Goal: Navigation & Orientation: Go to known website

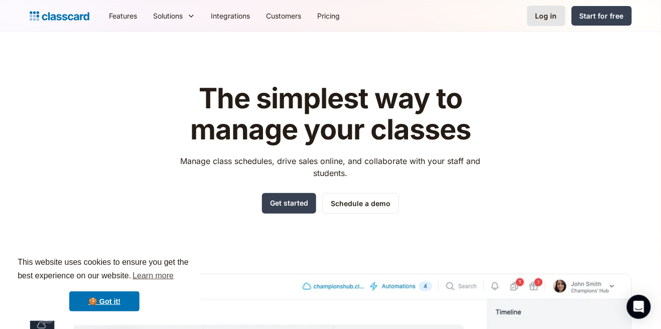
click at [542, 21] on link "Log in" at bounding box center [546, 16] width 39 height 21
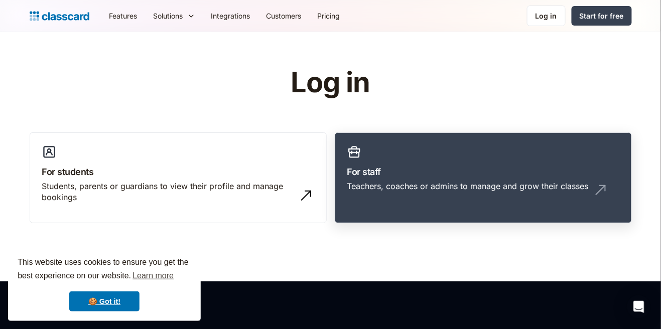
click at [510, 184] on div "Teachers, coaches or admins to manage and grow their classes" at bounding box center [467, 186] width 241 height 11
